Goal: Navigation & Orientation: Find specific page/section

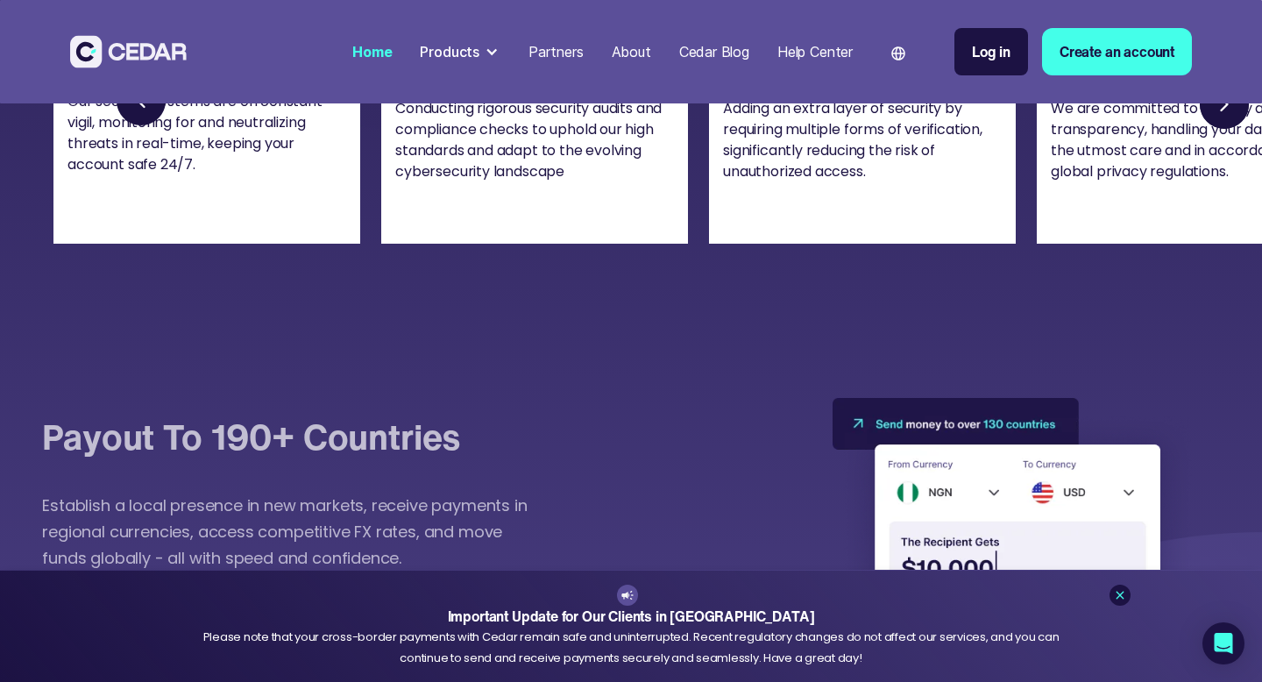
scroll to position [4157, 0]
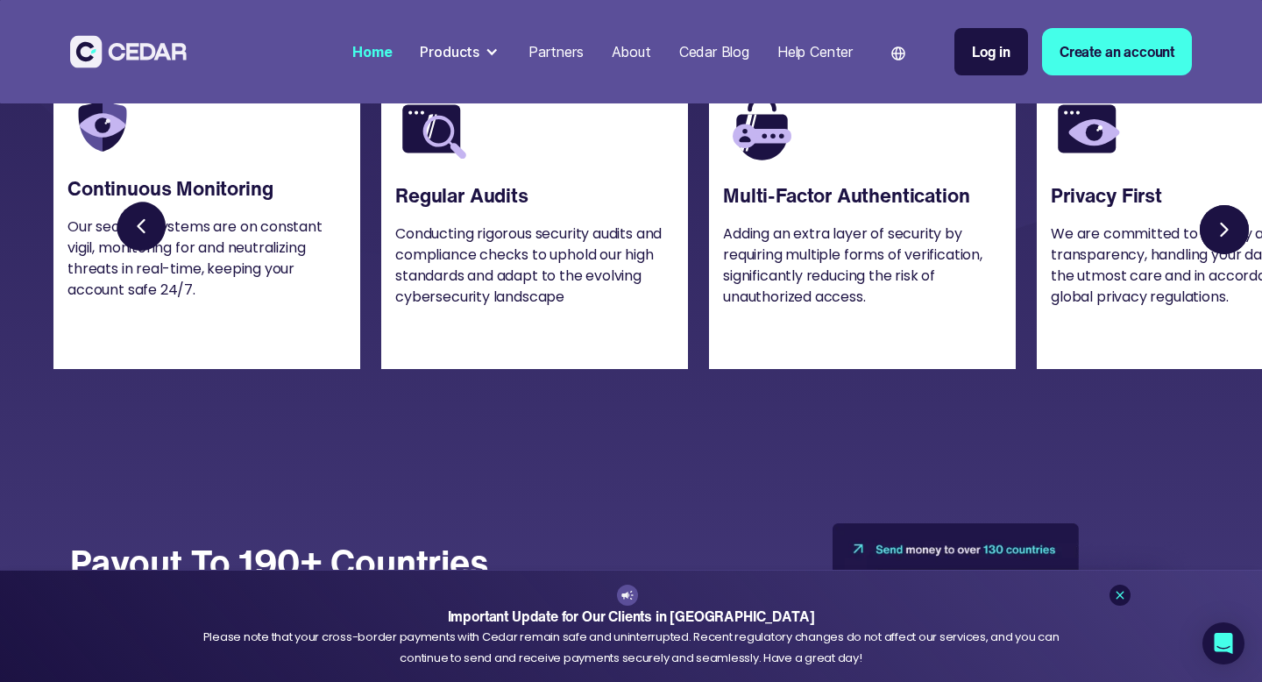
click at [1242, 251] on link "Next slide" at bounding box center [1224, 230] width 56 height 56
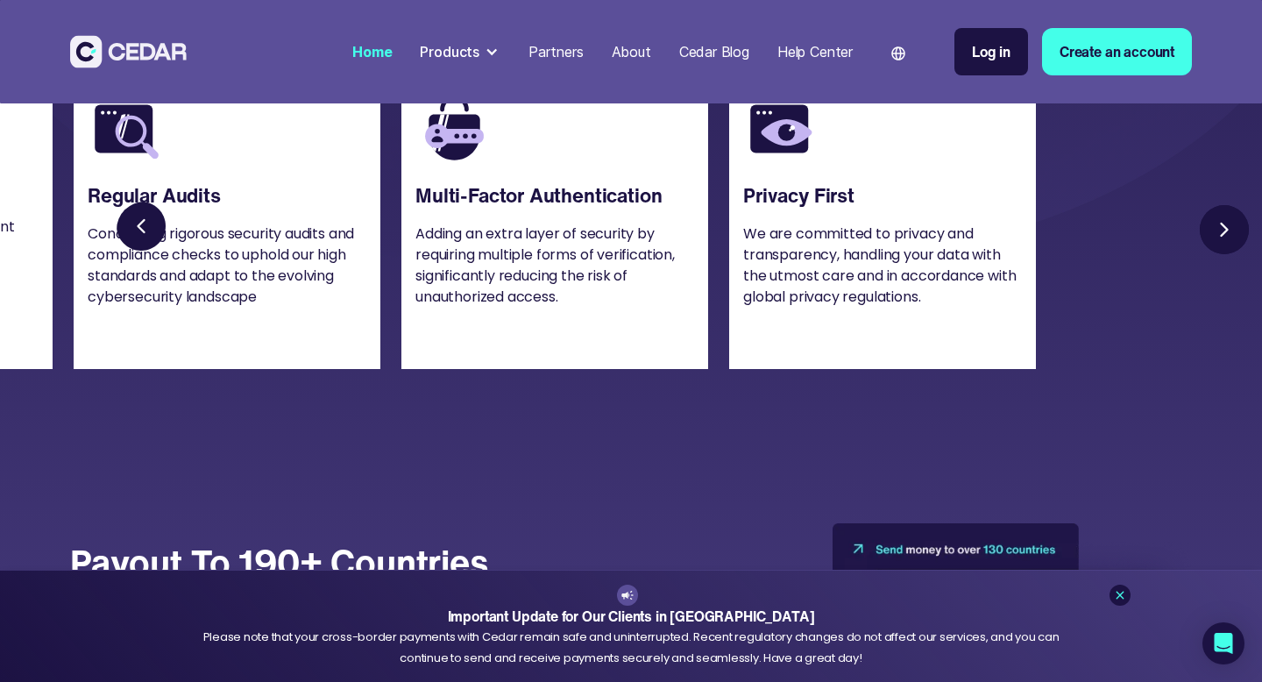
click at [1240, 252] on link "Next slide" at bounding box center [1224, 230] width 56 height 56
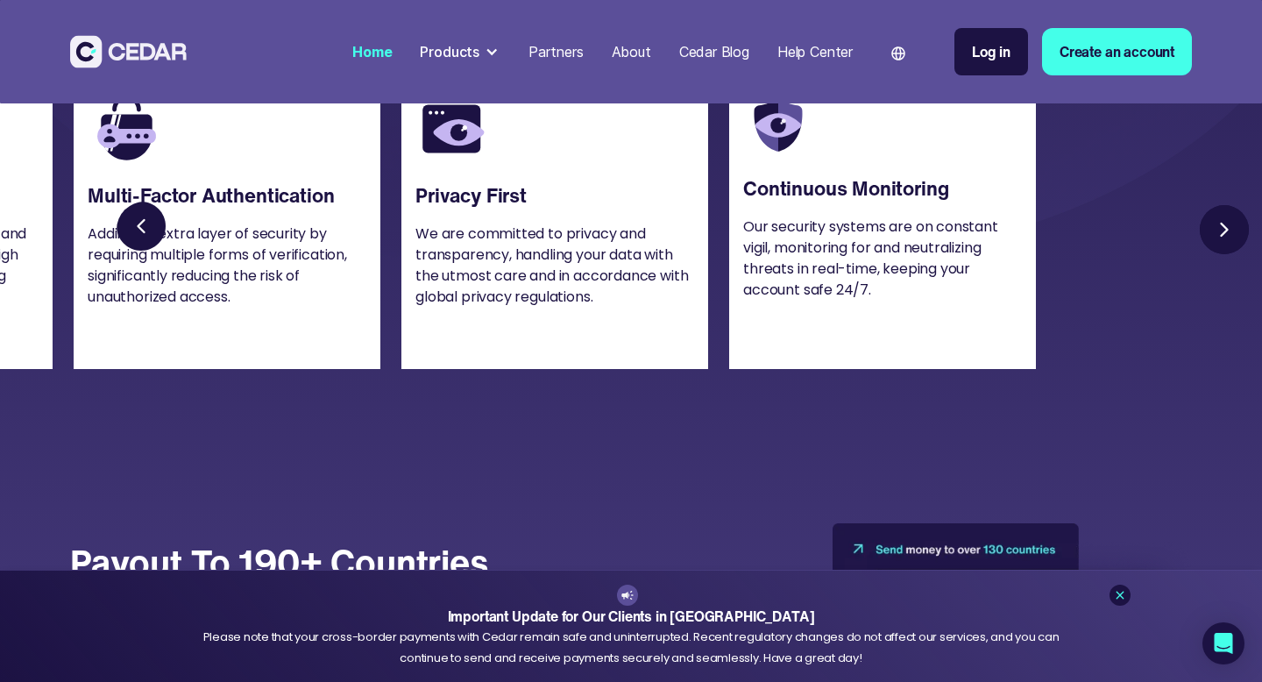
click at [1240, 252] on link "Next slide" at bounding box center [1224, 230] width 56 height 56
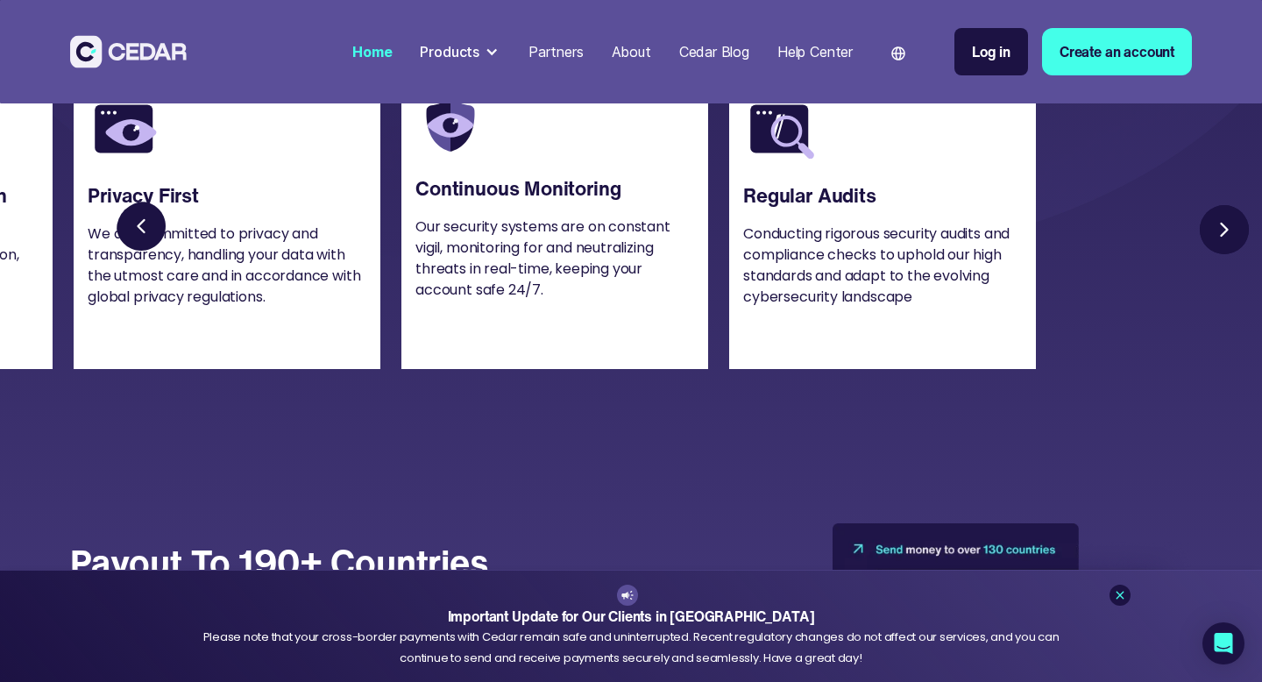
click at [1240, 252] on link "Next slide" at bounding box center [1224, 230] width 56 height 56
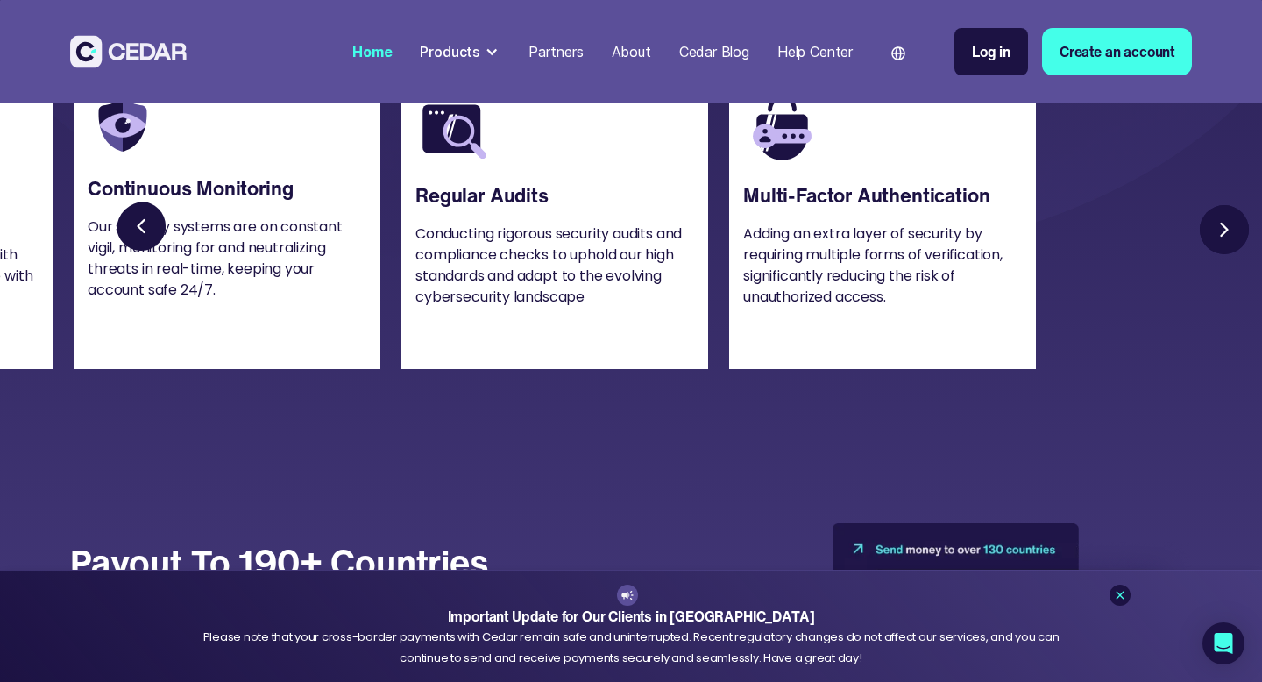
click at [1228, 258] on link "Next slide" at bounding box center [1224, 230] width 56 height 56
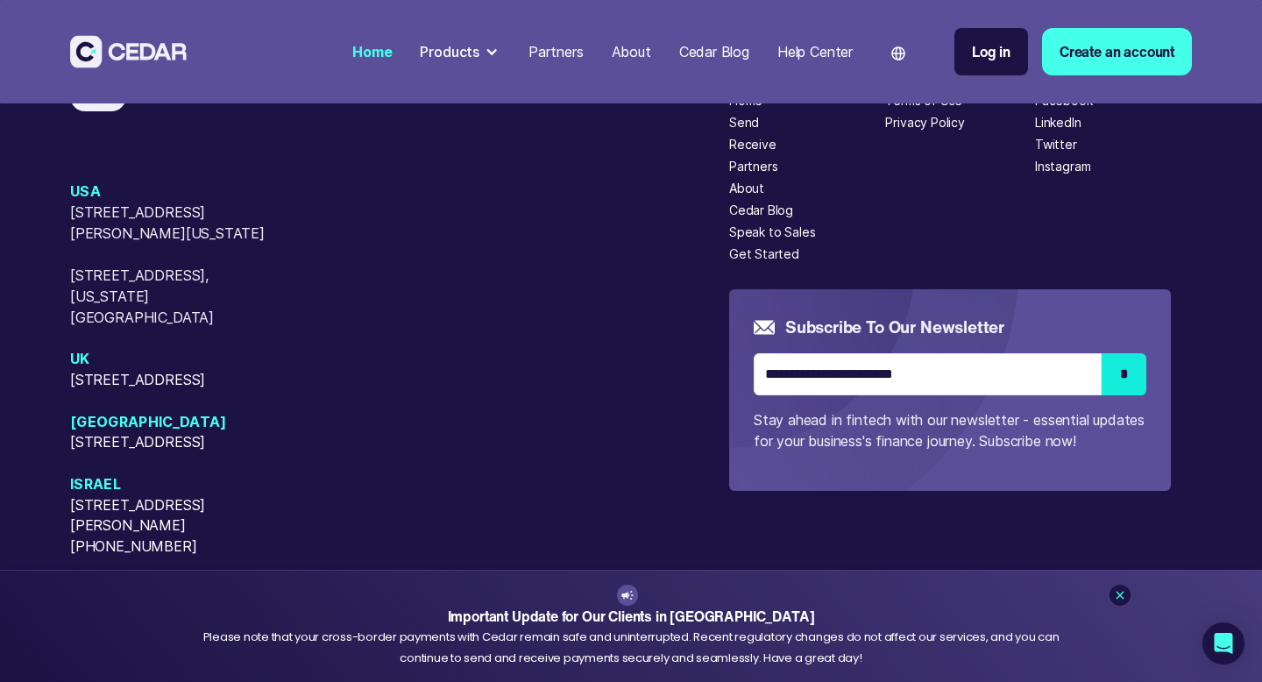
scroll to position [7248, 0]
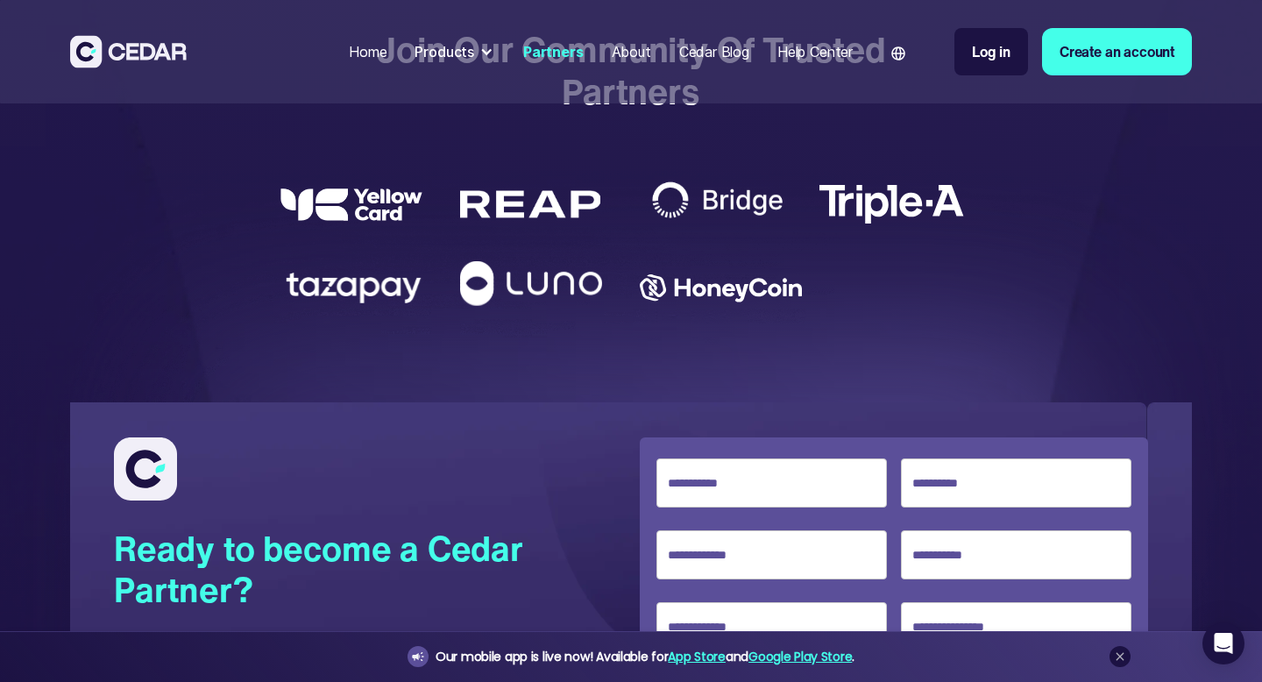
scroll to position [3228, 0]
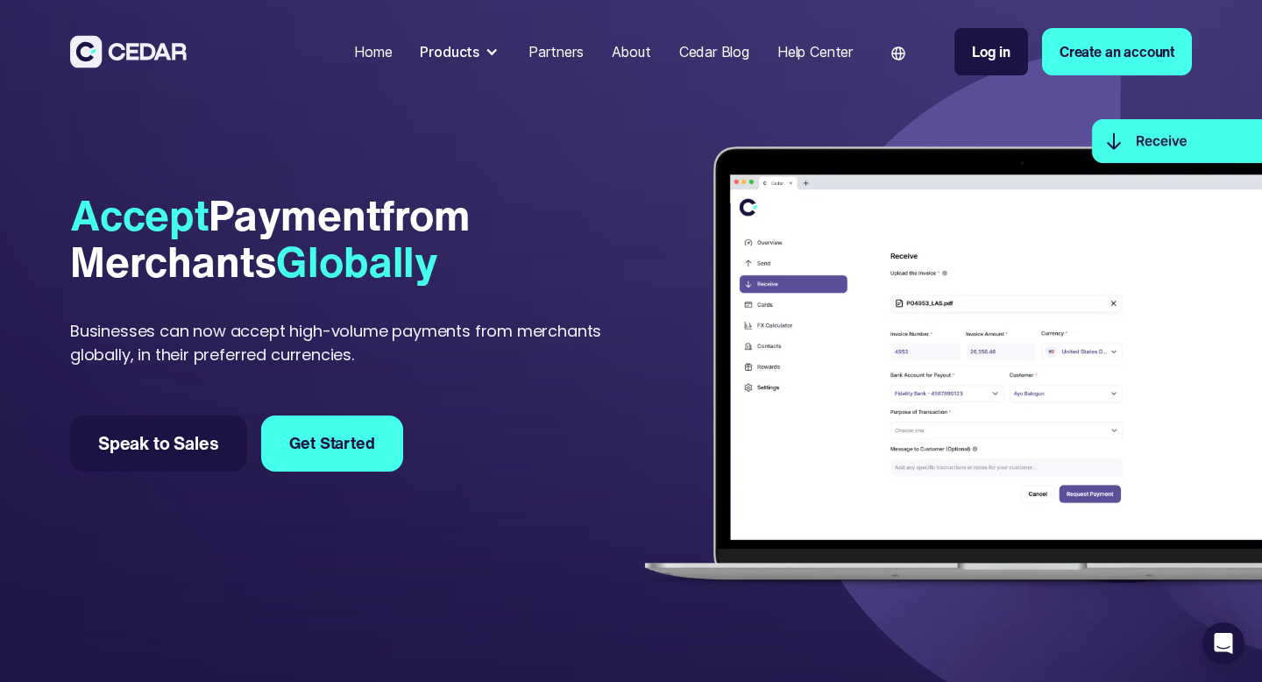
click at [494, 55] on div "Products" at bounding box center [460, 51] width 95 height 35
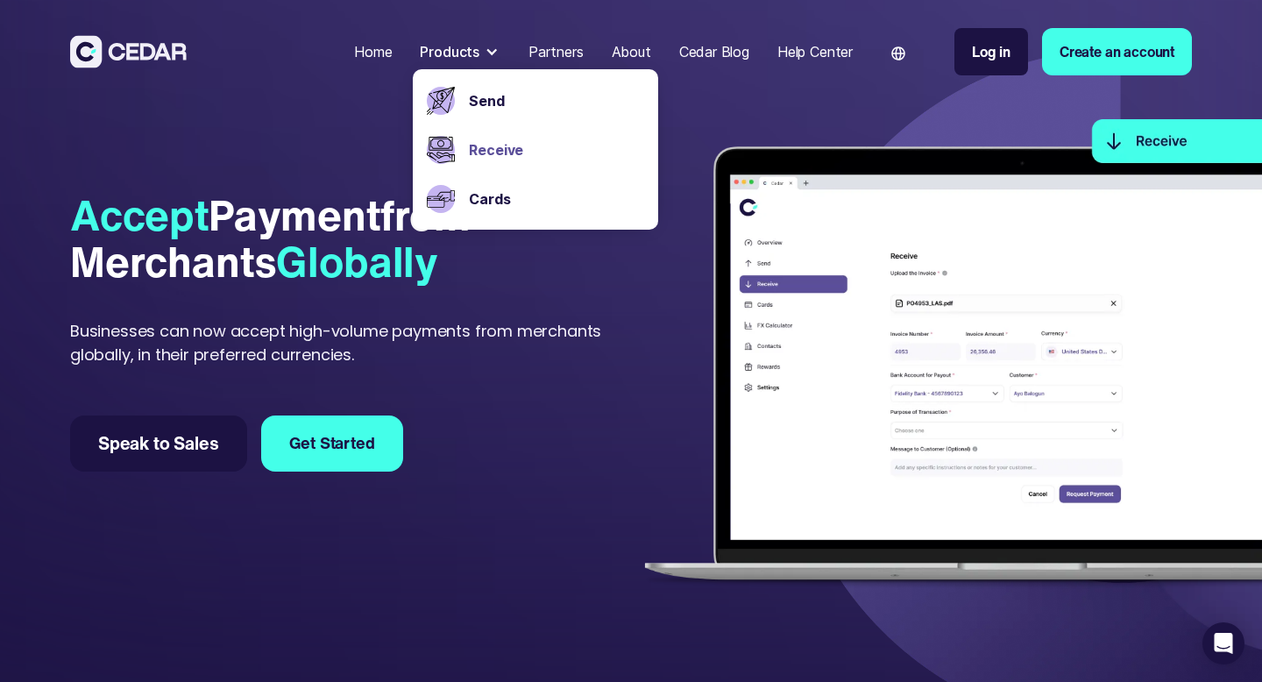
click at [591, 371] on div "Accept Payment from Merchants Globally Businesses can now accept high-volume pa…" at bounding box center [347, 331] width 554 height 495
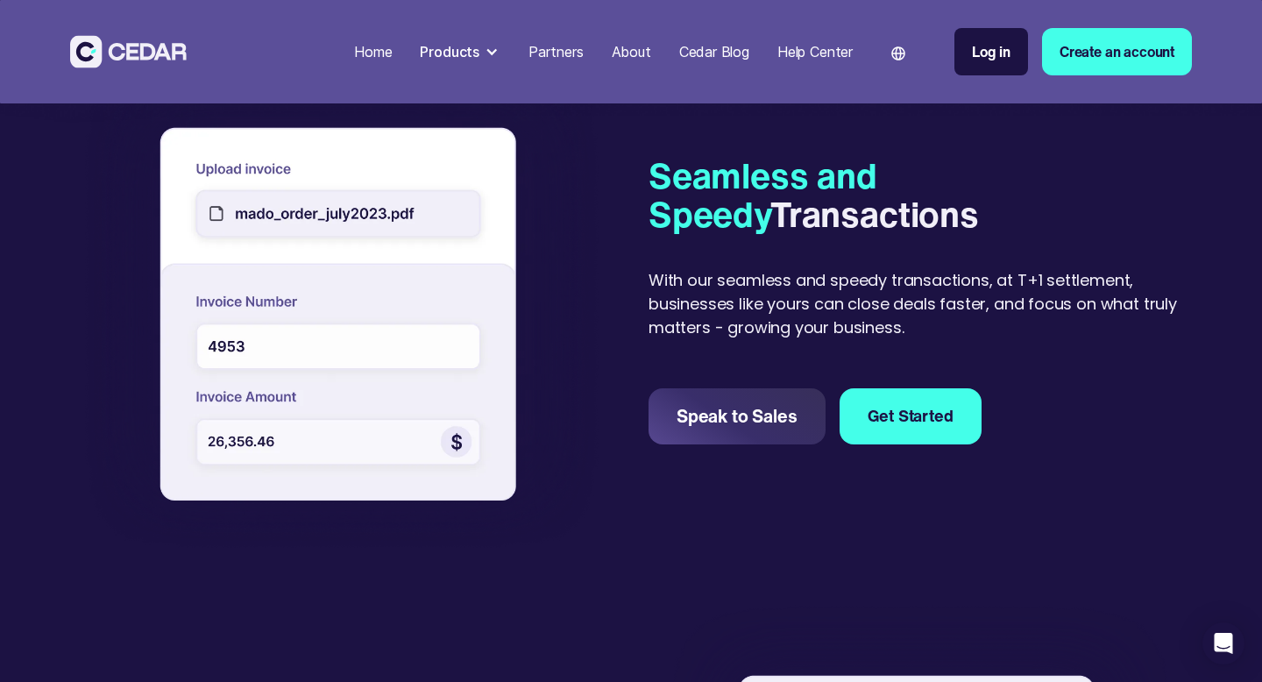
scroll to position [896, 0]
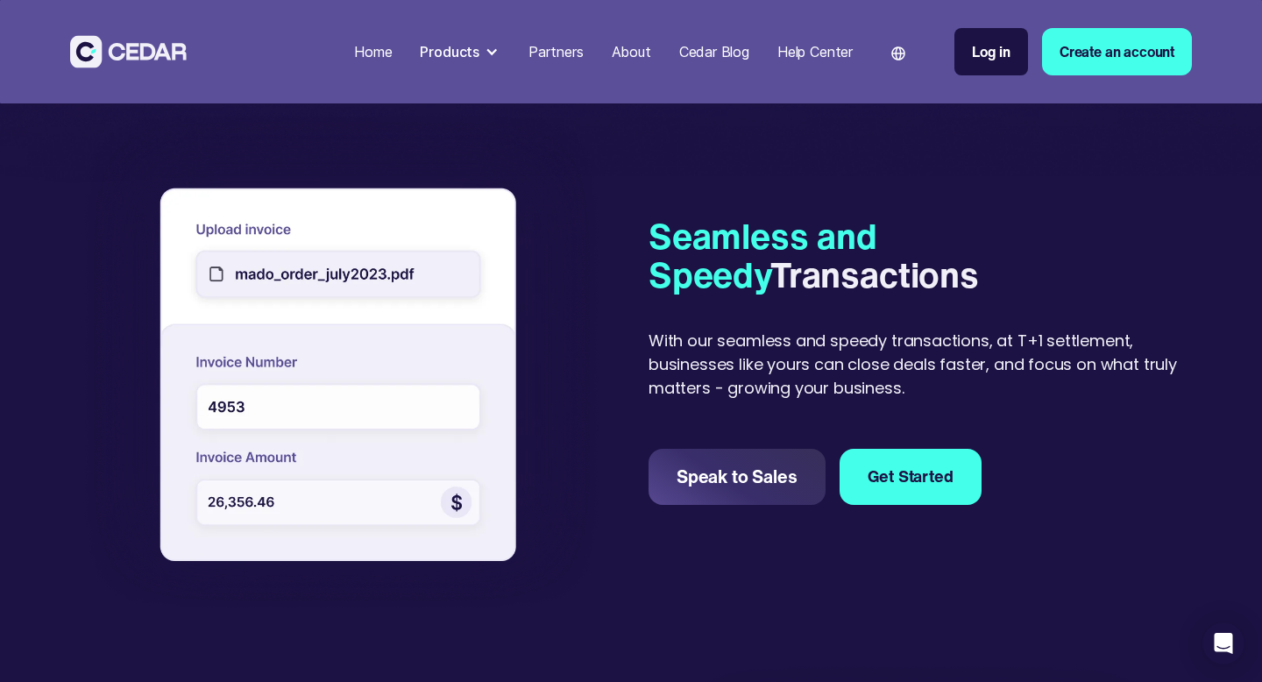
click at [389, 277] on div at bounding box center [341, 360] width 543 height 495
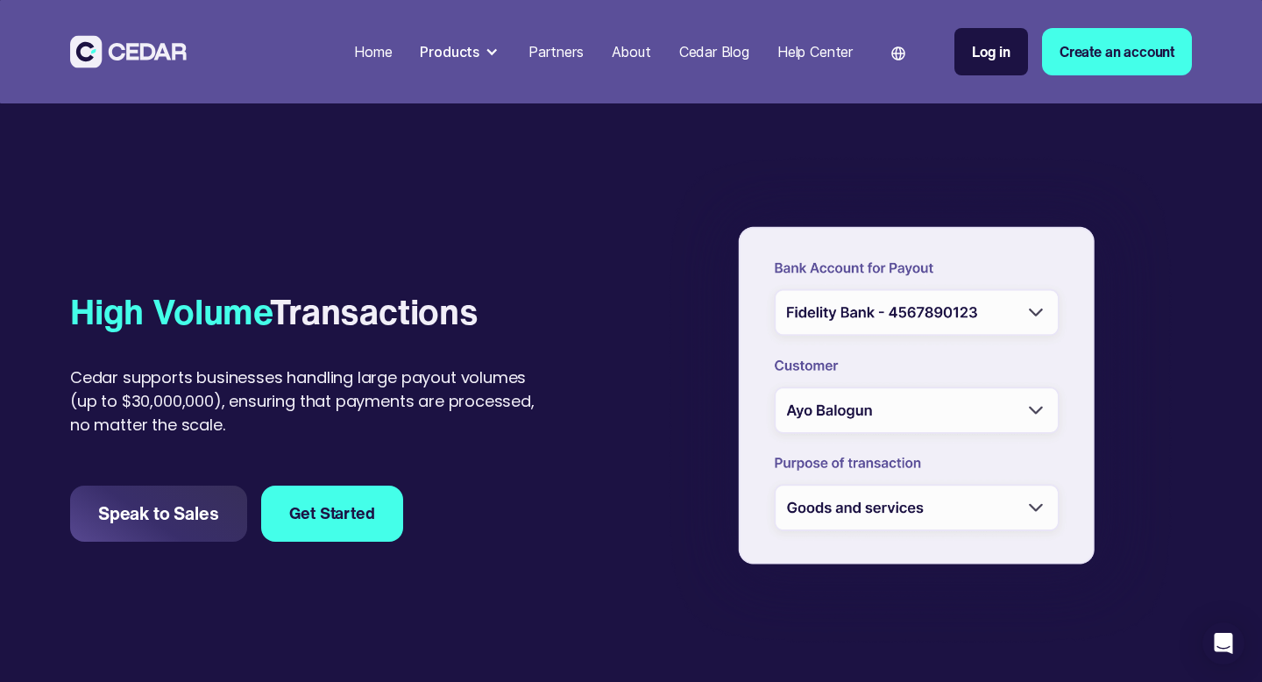
scroll to position [1407, 0]
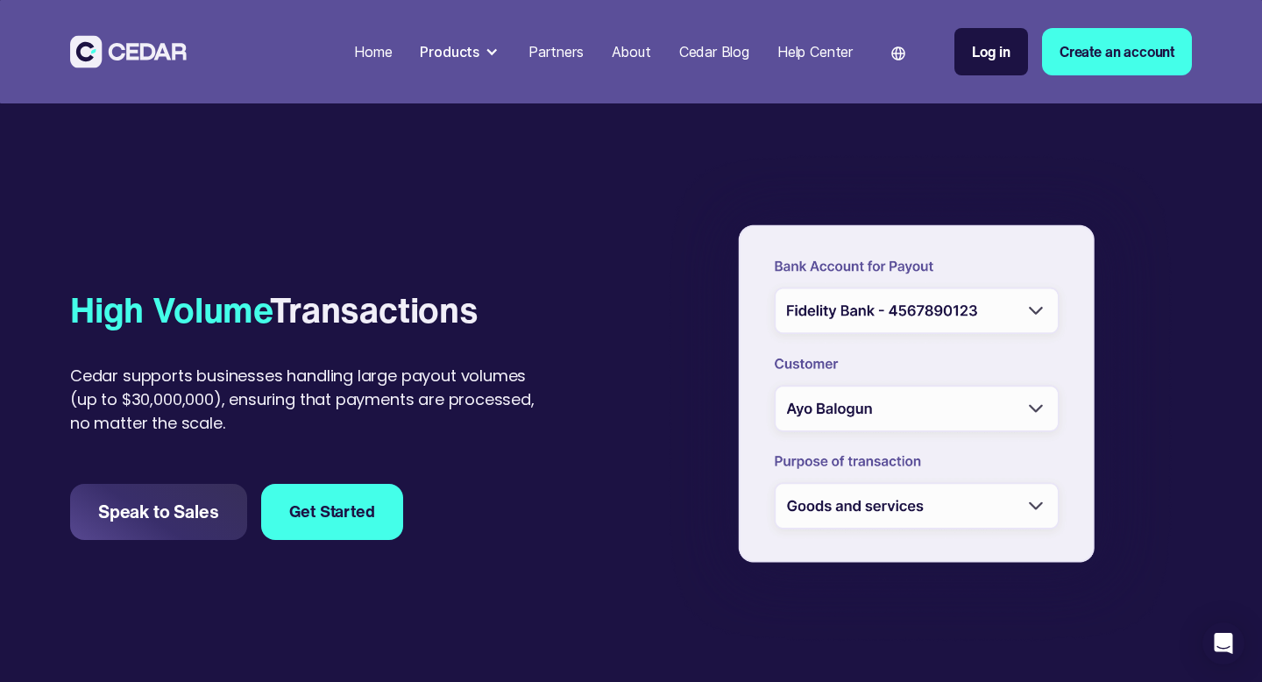
click at [1025, 308] on div at bounding box center [919, 397] width 543 height 530
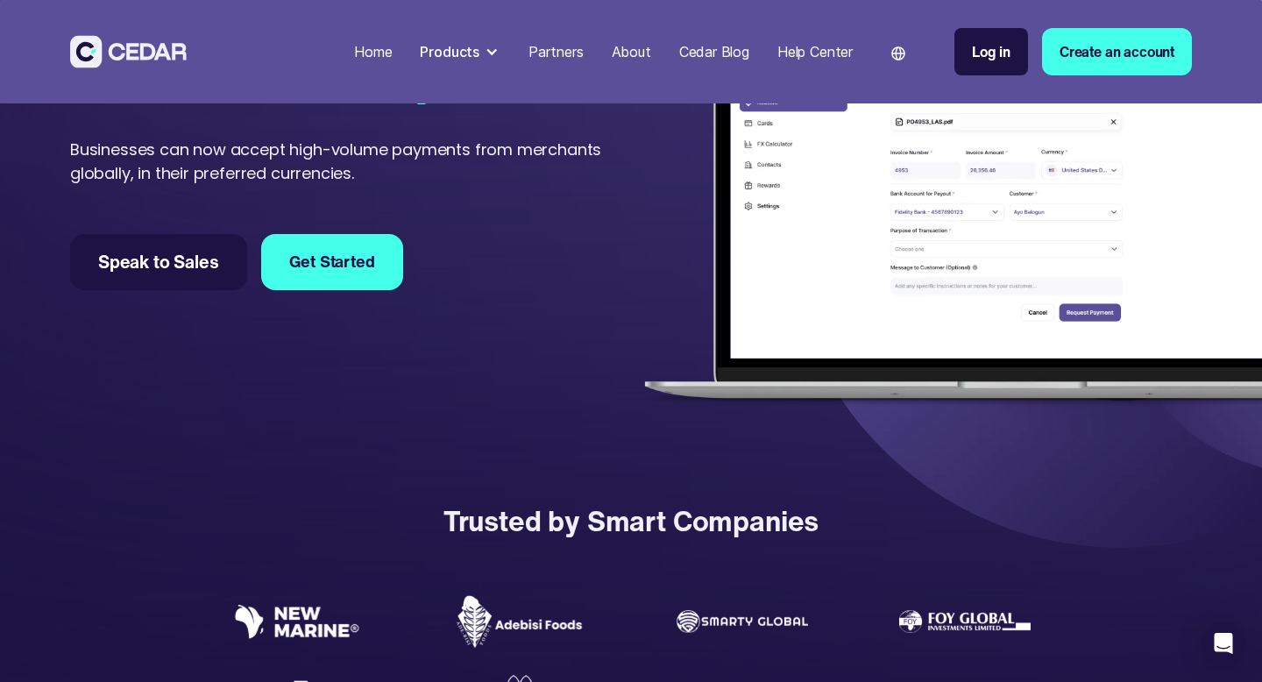
scroll to position [0, 0]
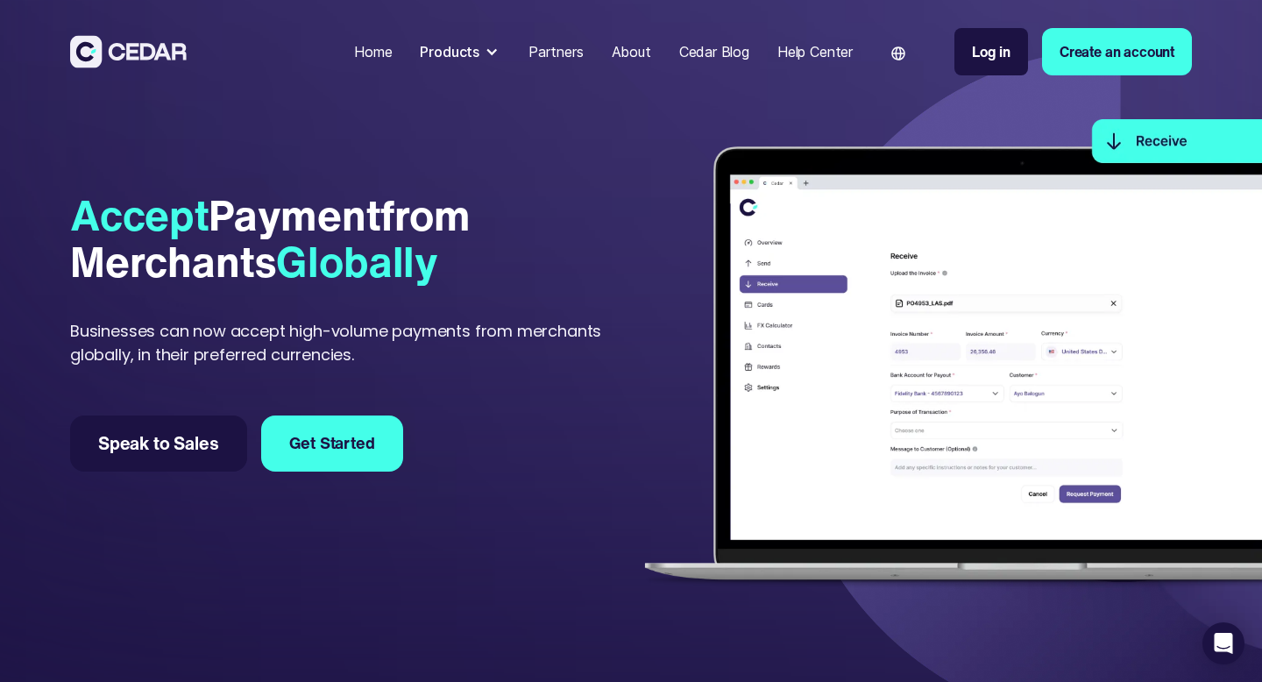
click at [891, 58] on img at bounding box center [898, 53] width 14 height 14
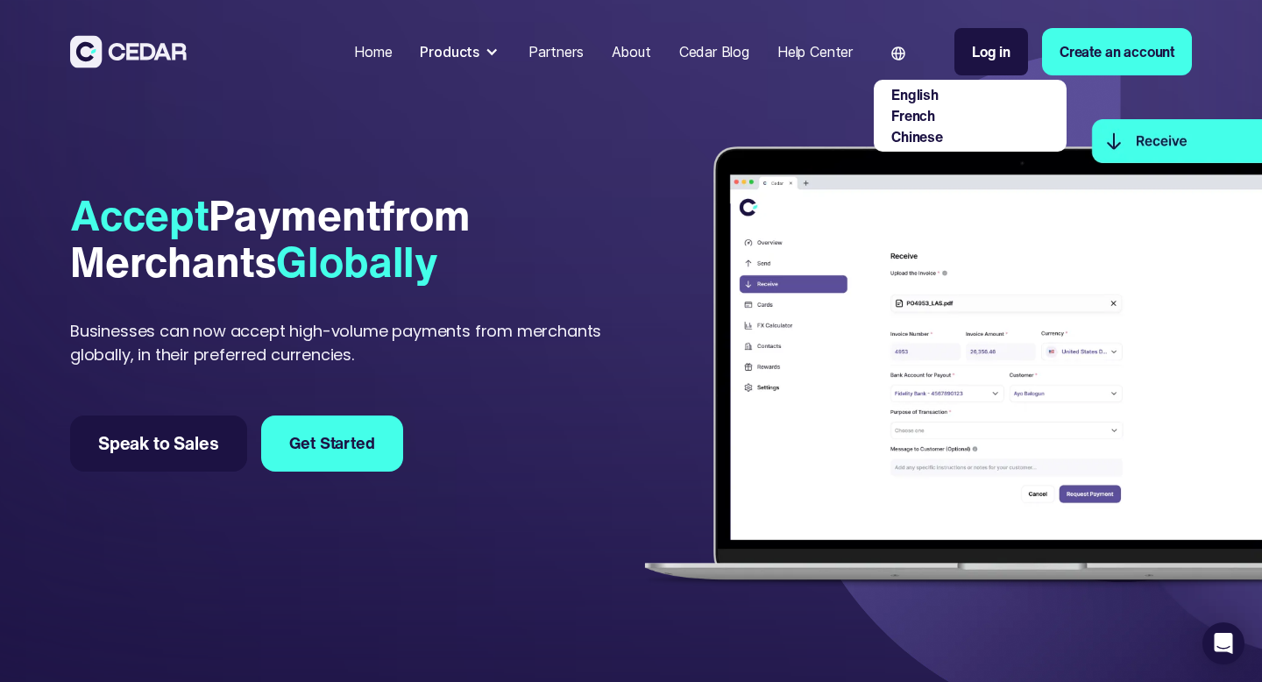
click at [910, 141] on link "Chinese" at bounding box center [917, 136] width 52 height 21
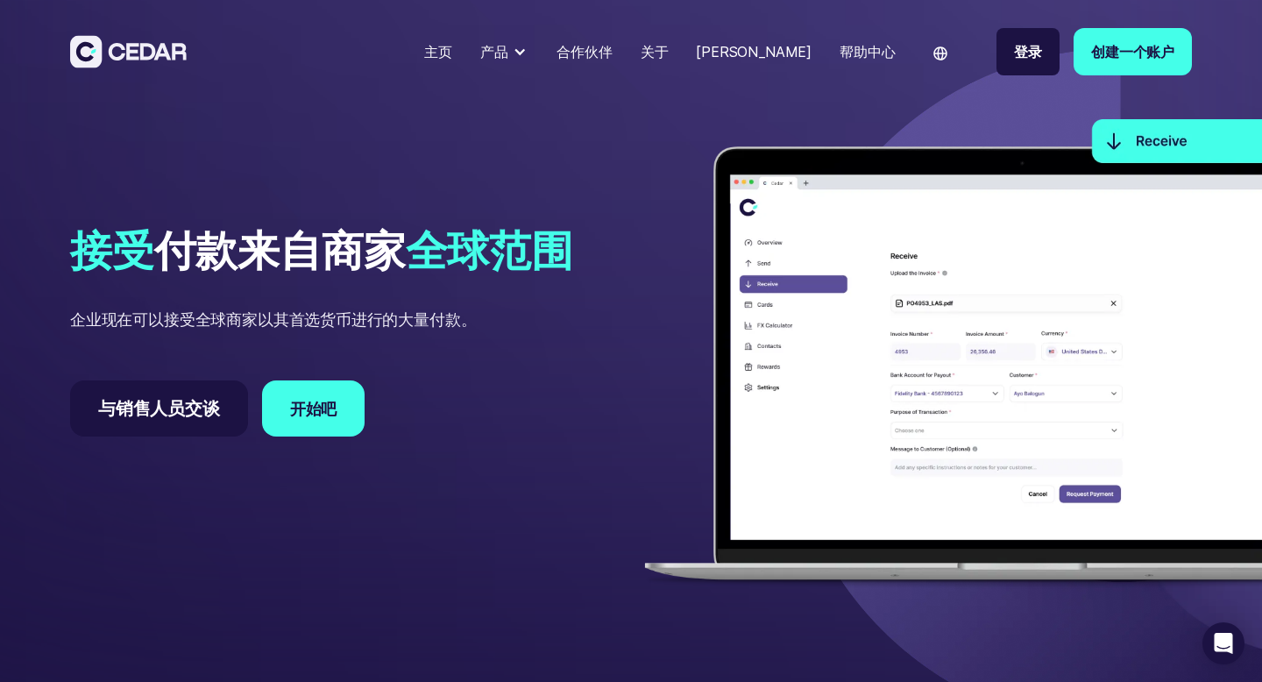
click at [944, 44] on div "语言" at bounding box center [949, 52] width 67 height 56
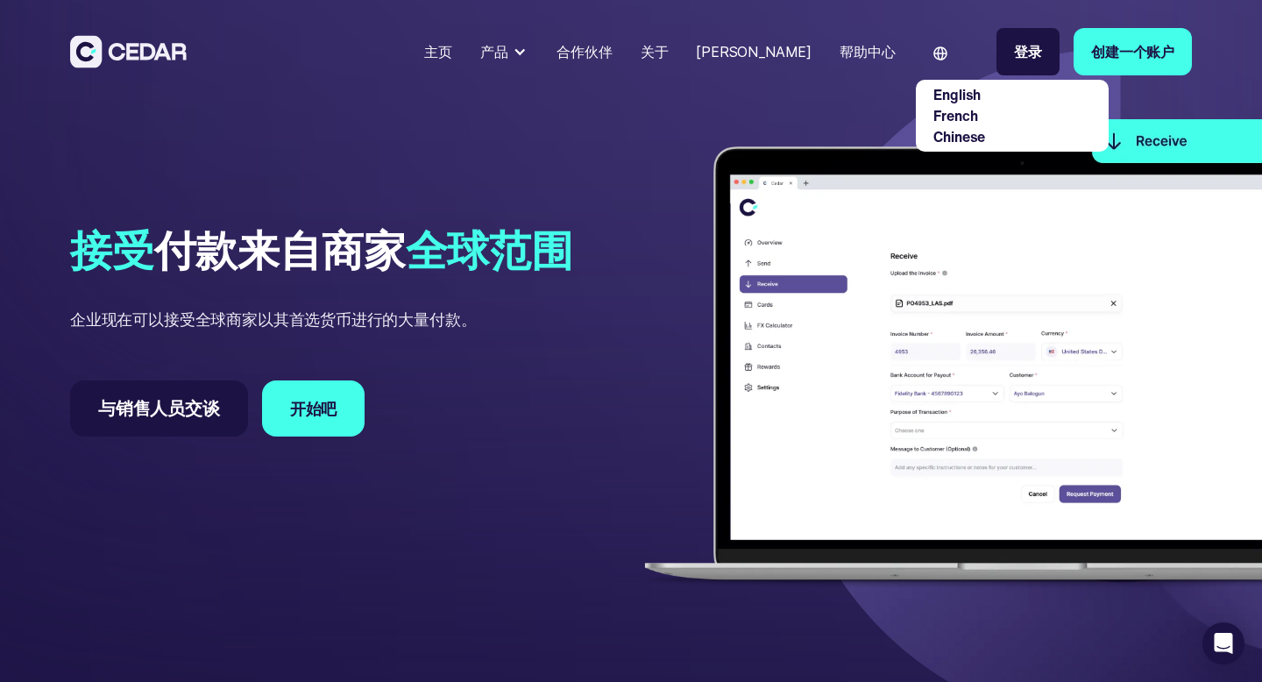
click at [958, 94] on link "English" at bounding box center [956, 94] width 47 height 21
